Goal: Task Accomplishment & Management: Manage account settings

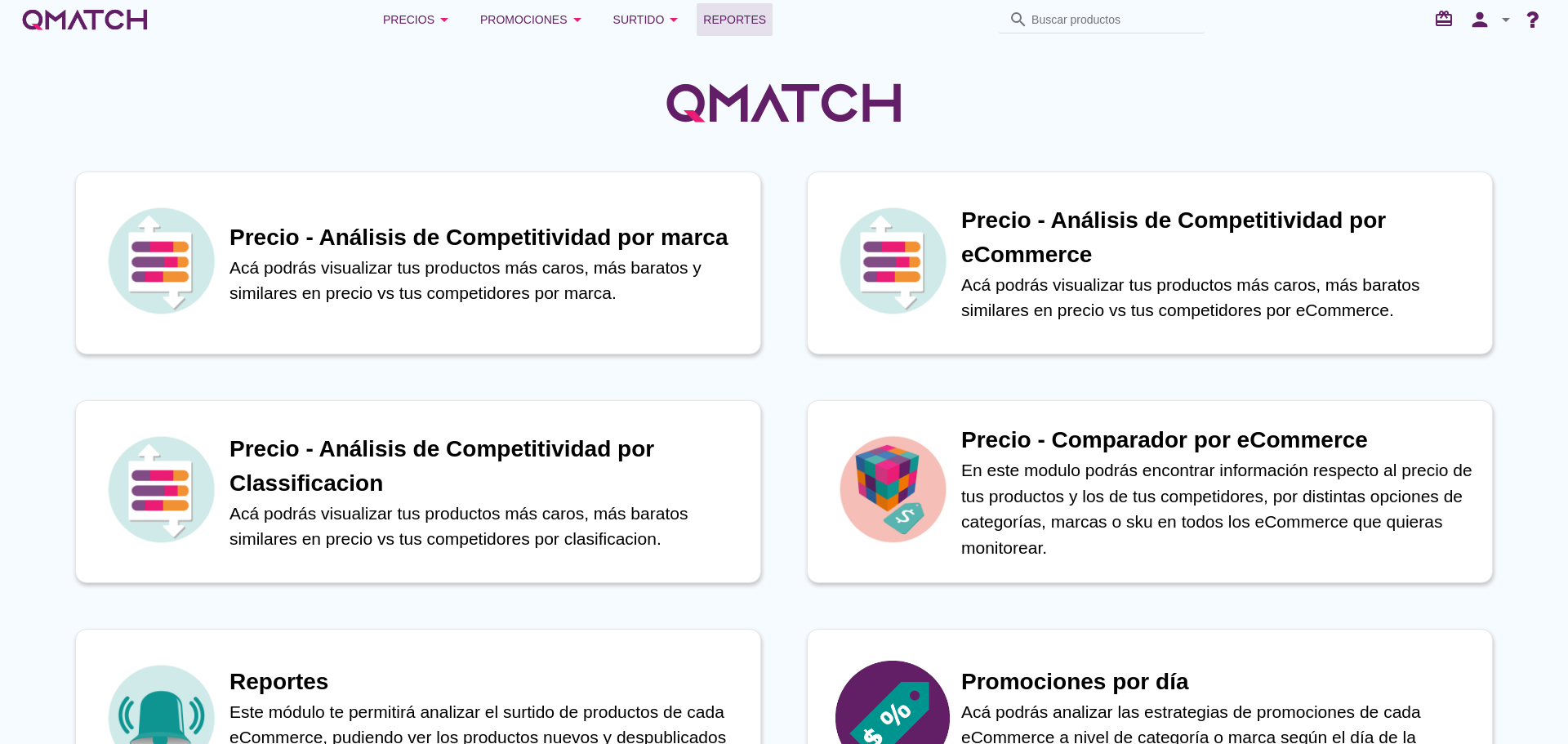
click at [724, 21] on span "Reportes" at bounding box center [734, 20] width 63 height 20
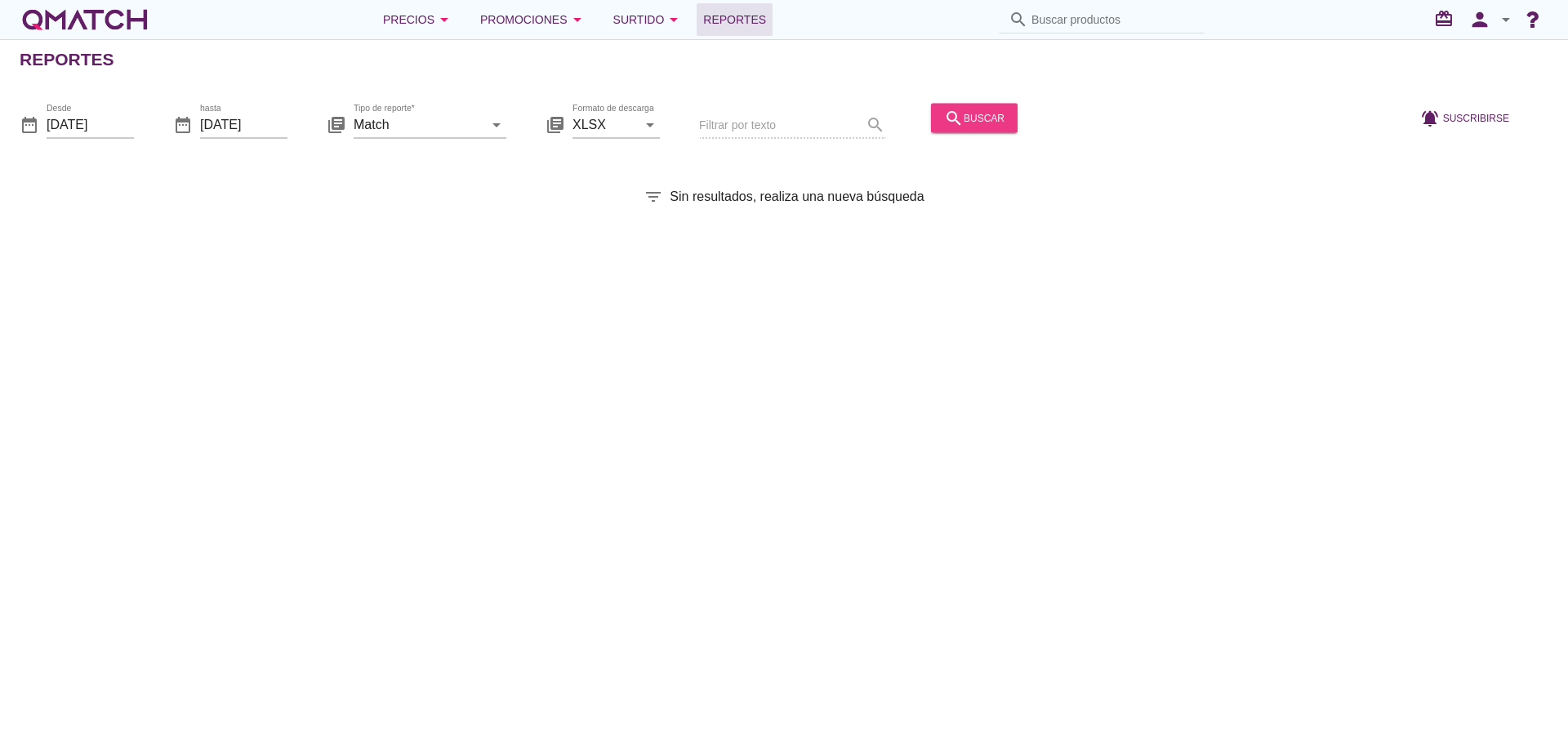
click at [974, 115] on div "search buscar" at bounding box center [973, 117] width 60 height 20
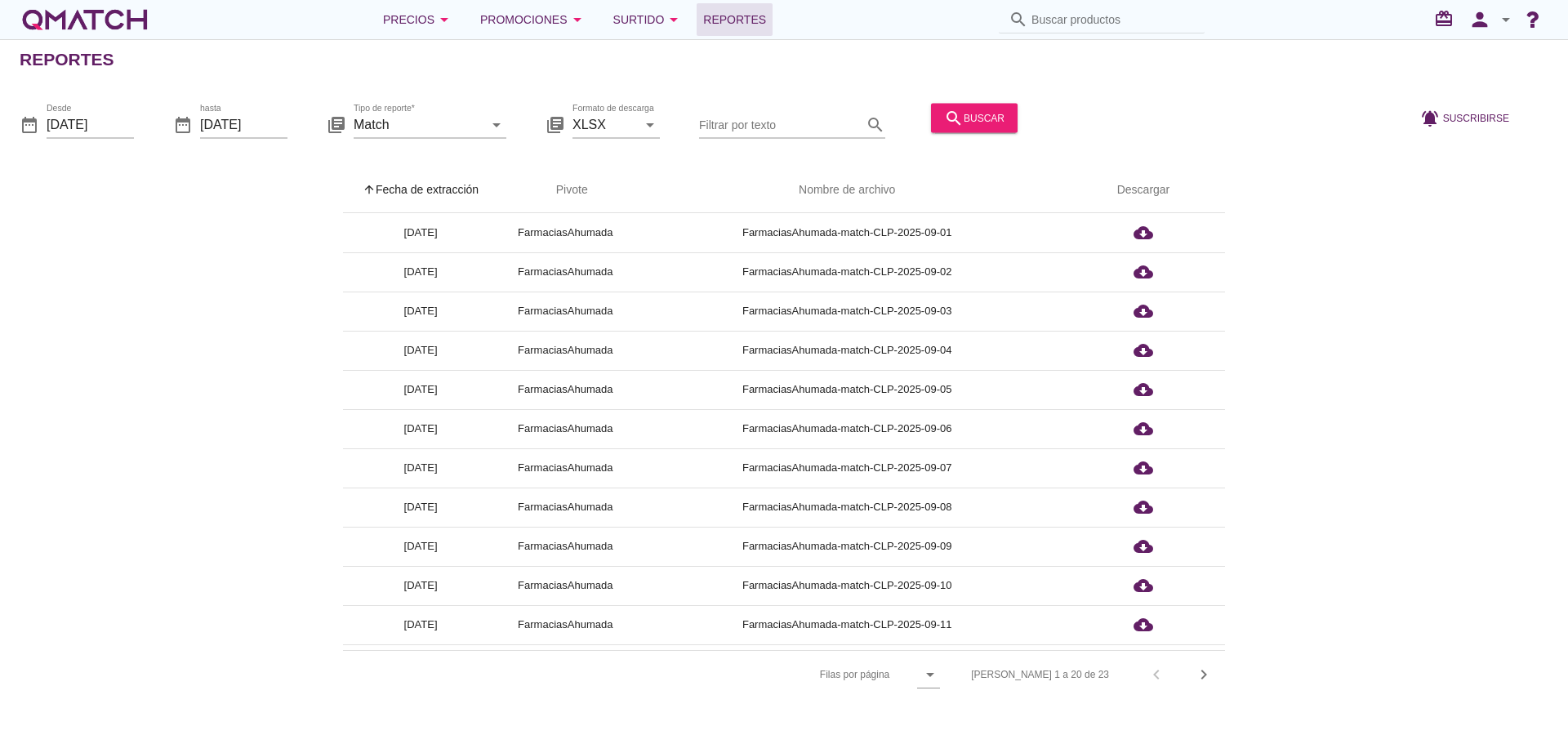
click at [445, 192] on th "arrow_upward Fecha de extracción" at bounding box center [420, 190] width 155 height 46
click at [1495, 13] on icon "person" at bounding box center [1479, 20] width 32 height 23
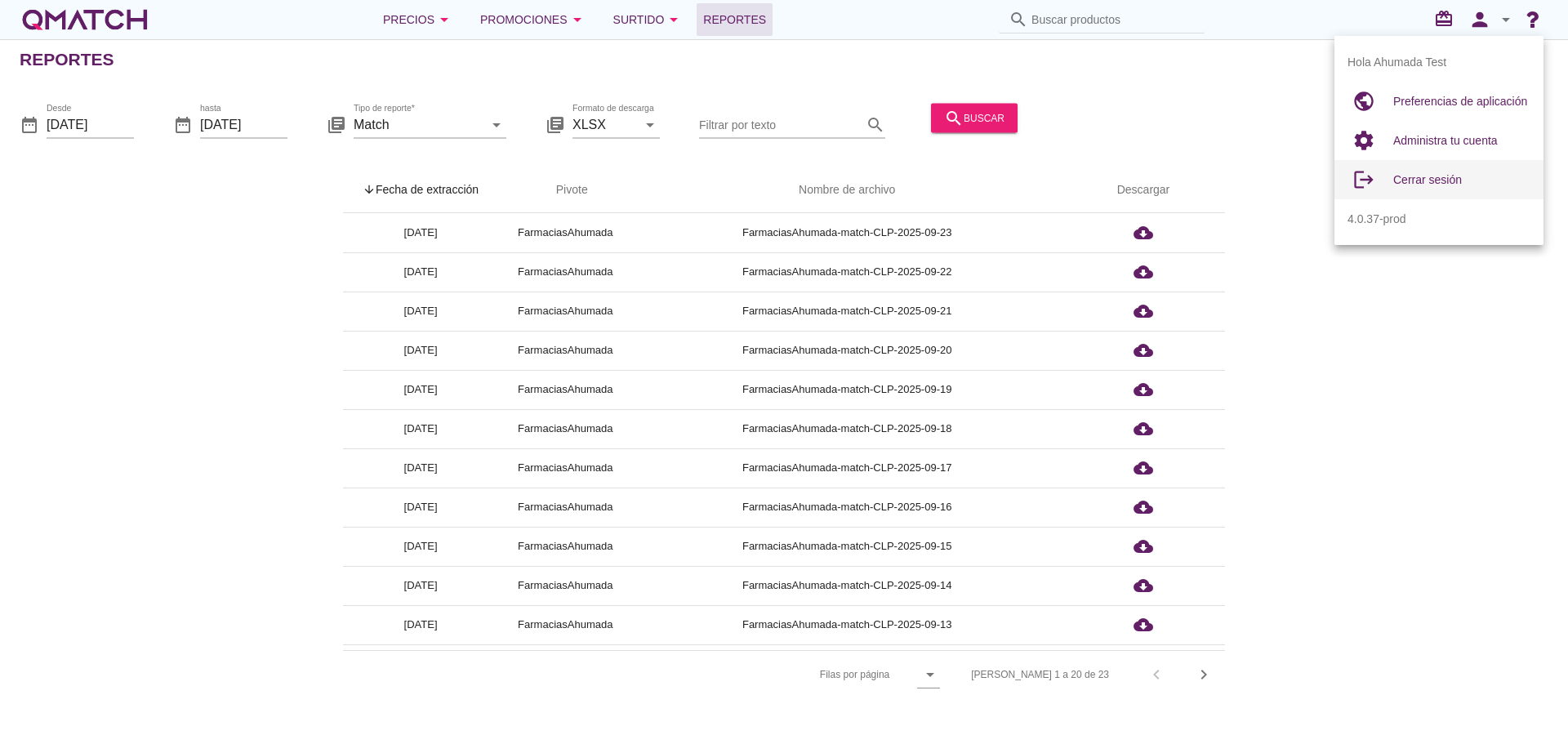
click at [1453, 181] on span "Cerrar sesión" at bounding box center [1427, 179] width 69 height 13
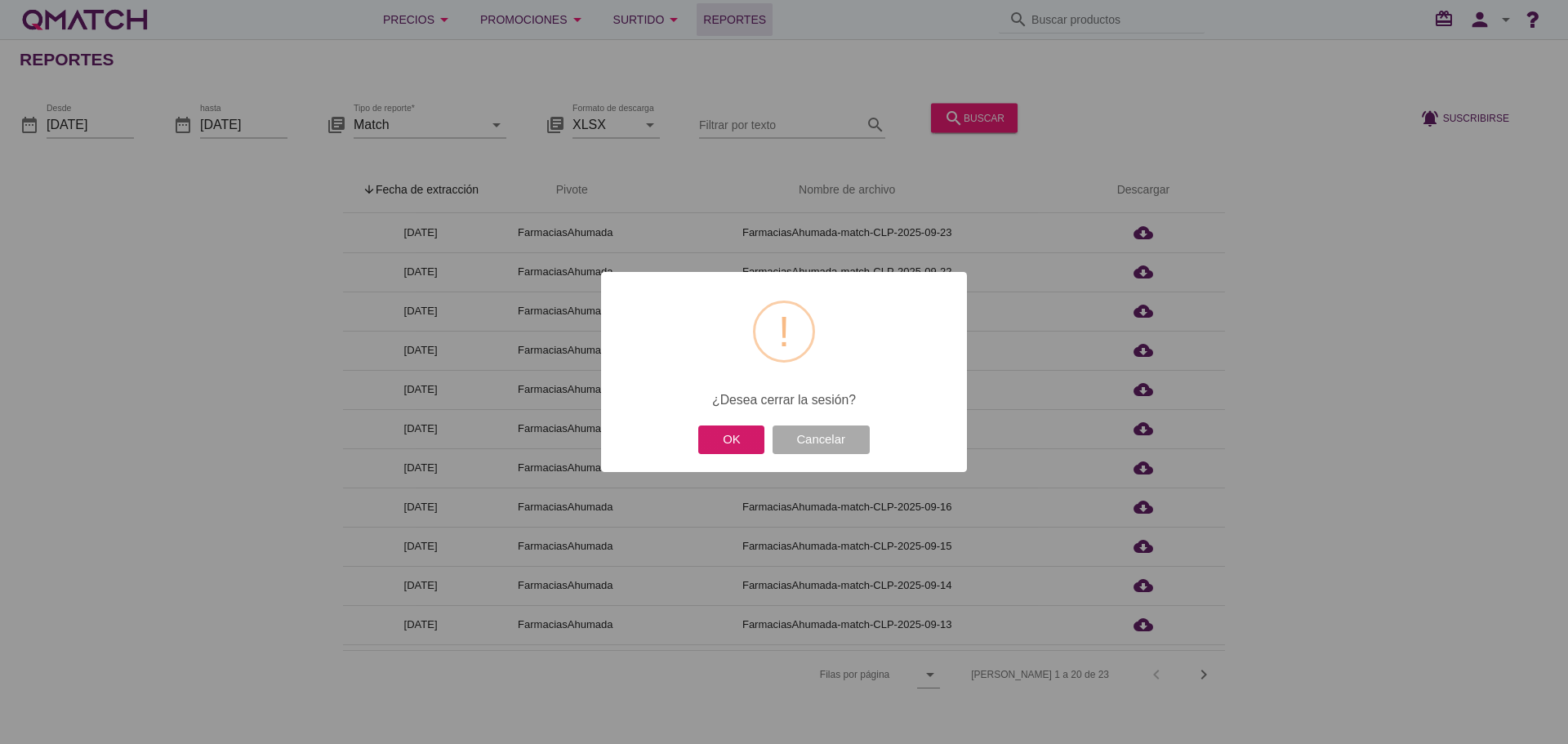
click at [740, 447] on button "OK" at bounding box center [732, 440] width 66 height 29
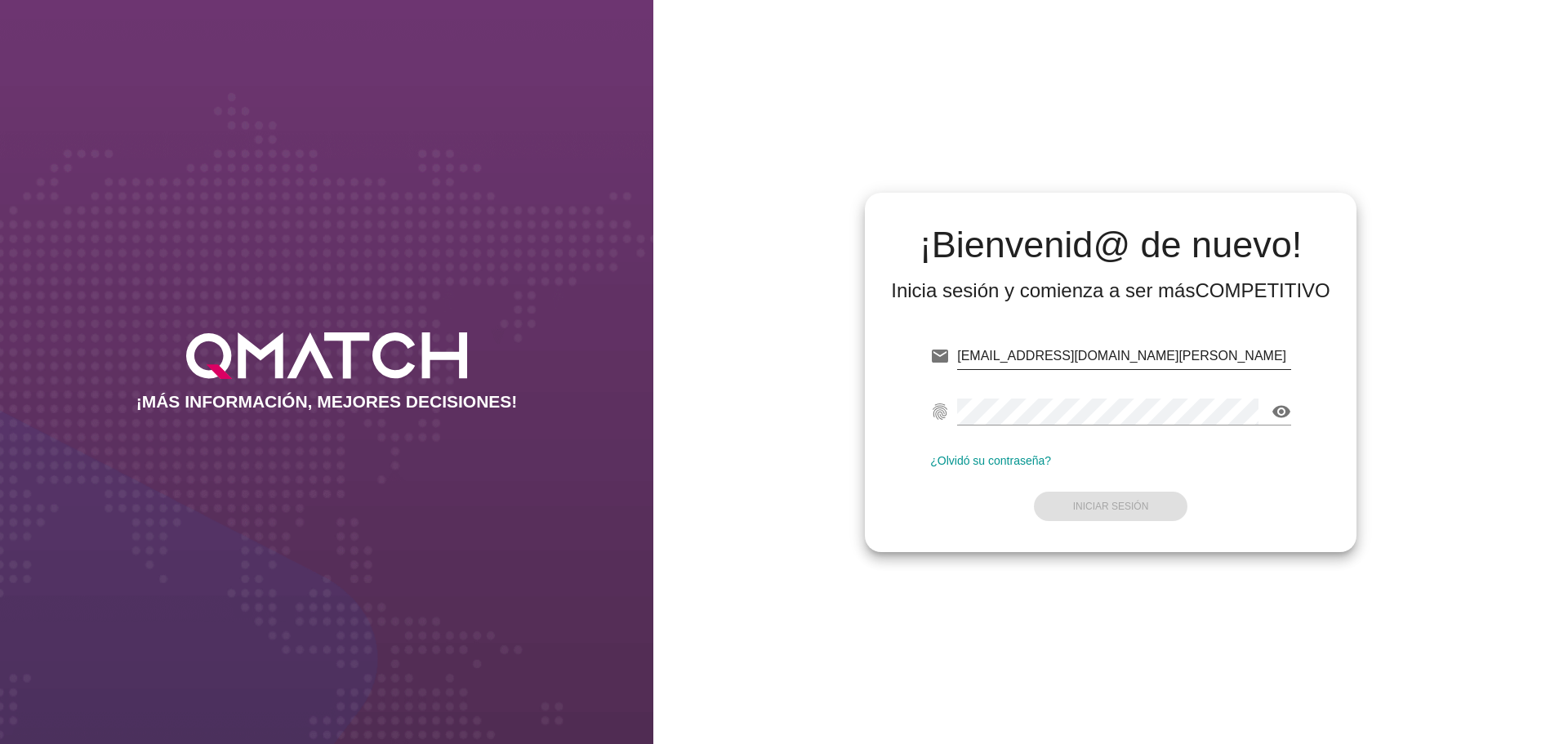
click at [1147, 354] on input "[EMAIL_ADDRESS][DOMAIN_NAME][PERSON_NAME]" at bounding box center [1124, 355] width 334 height 26
type input "[EMAIL_ADDRESS][DOMAIN_NAME]"
click at [1101, 501] on strong "Iniciar Sesión" at bounding box center [1110, 506] width 76 height 12
